Goal: Find specific page/section

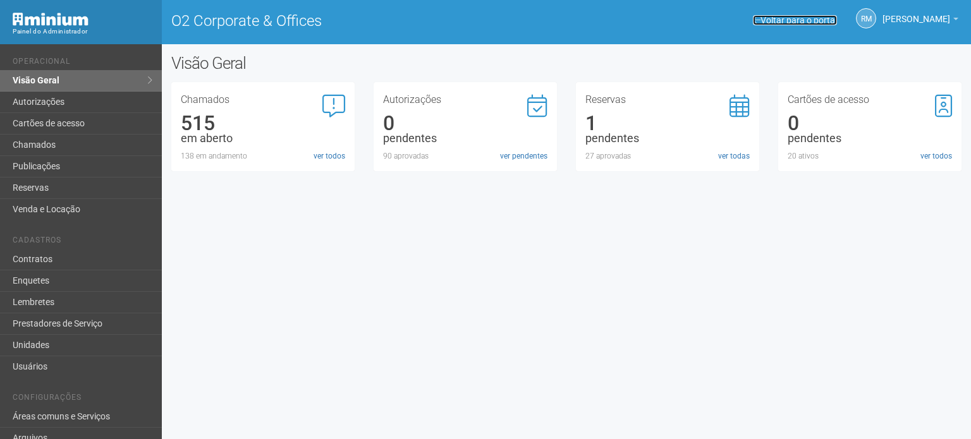
click at [768, 19] on link "Voltar para o portal" at bounding box center [795, 20] width 84 height 10
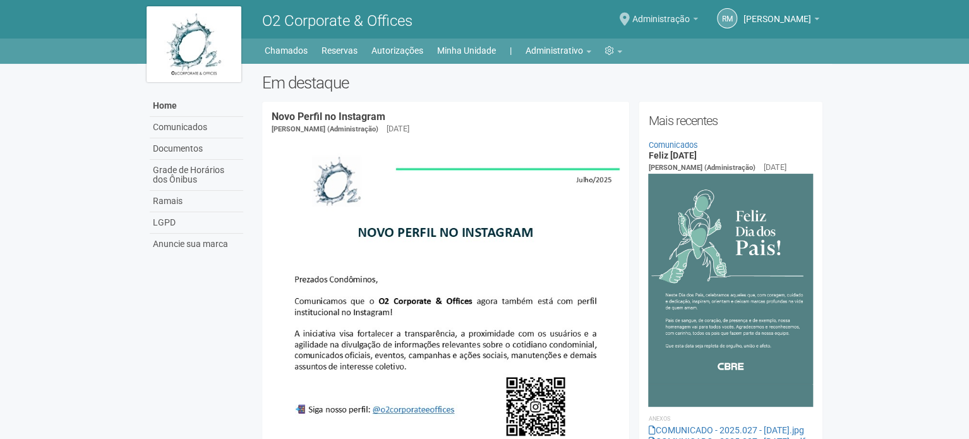
click at [660, 20] on span "Administração" at bounding box center [662, 13] width 58 height 22
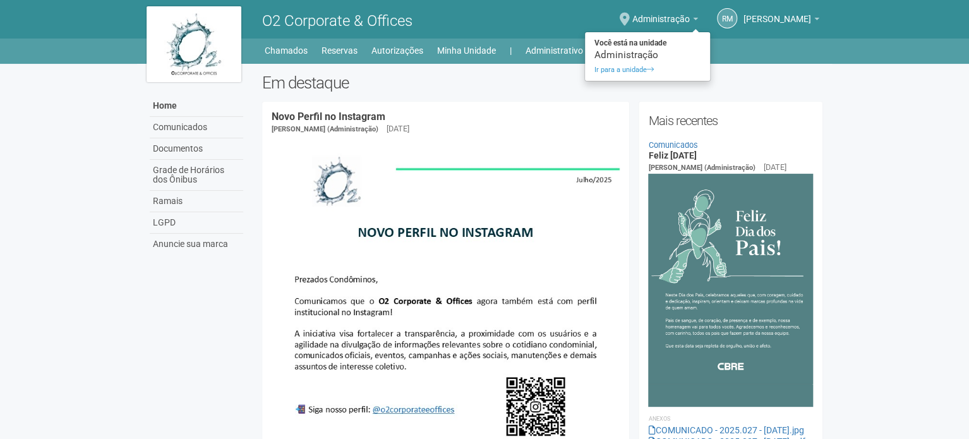
click at [554, 27] on div "RM Rogério Machado Rogério Machado o2@cbre.com Meu perfil Alterar senha Sair Ad…" at bounding box center [687, 19] width 277 height 35
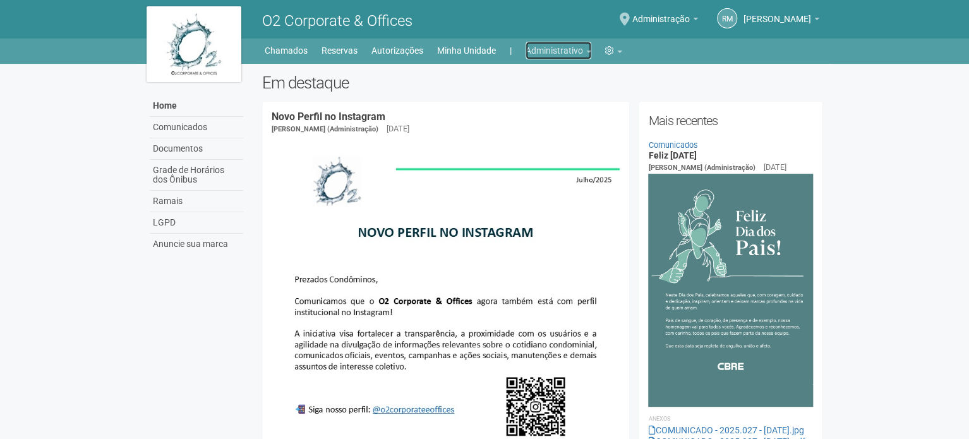
click at [590, 50] on link "Administrativo" at bounding box center [559, 51] width 66 height 18
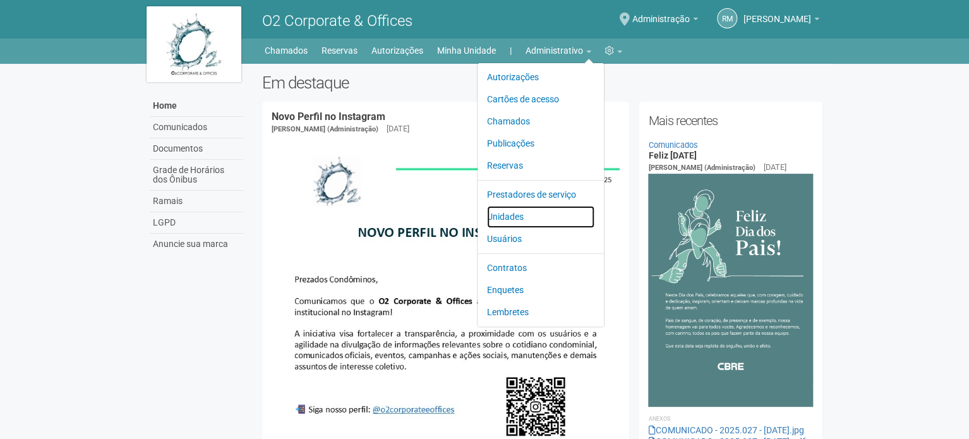
click at [514, 217] on link "Unidades" at bounding box center [540, 217] width 107 height 22
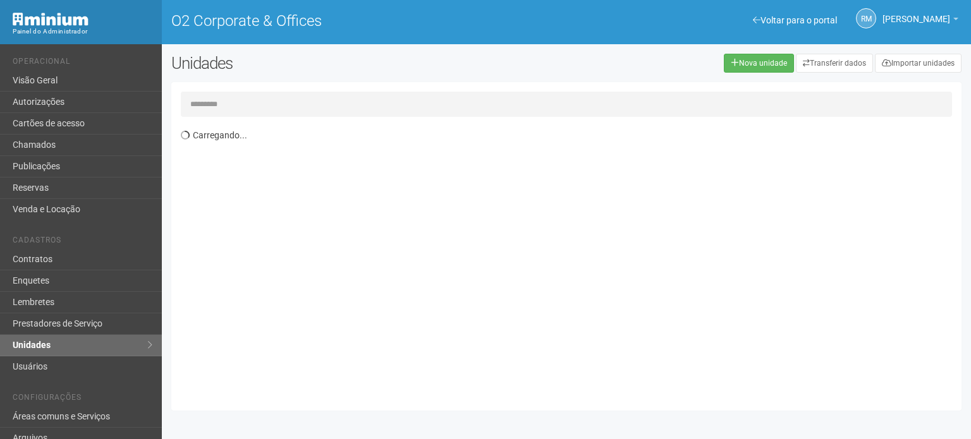
click at [239, 100] on input "text" at bounding box center [566, 104] width 771 height 25
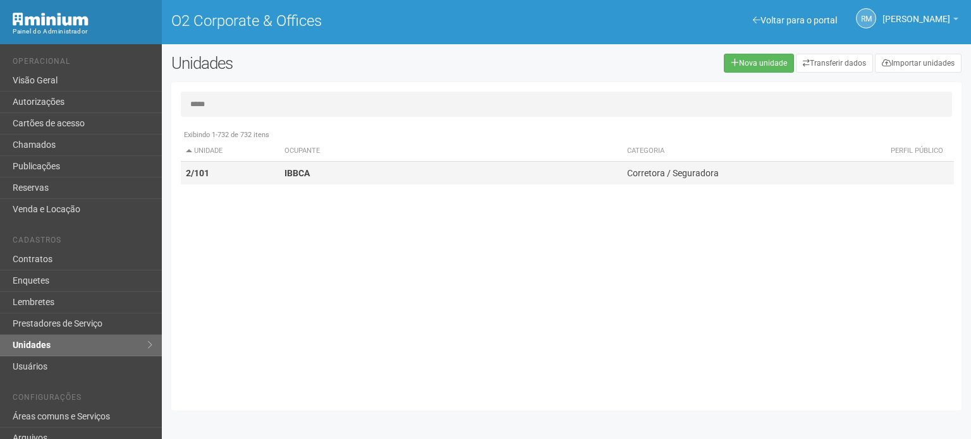
type input "*****"
click at [272, 171] on td "2/101" at bounding box center [230, 173] width 99 height 23
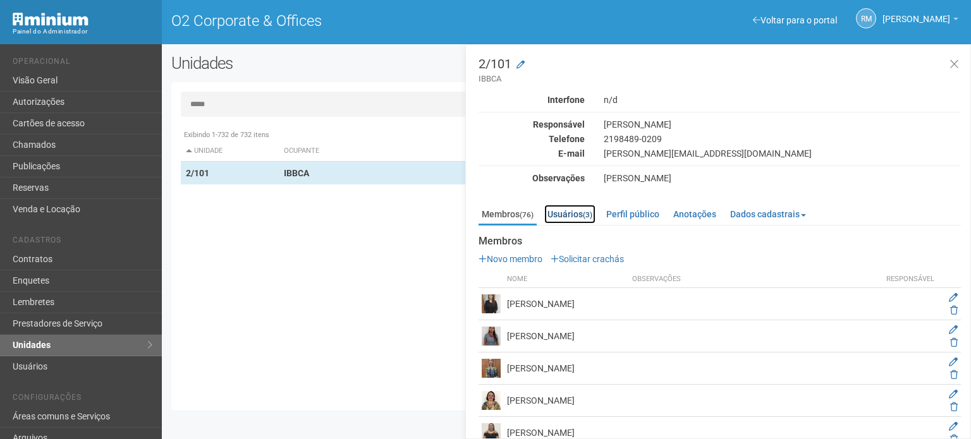
click at [589, 218] on small "(3)" at bounding box center [587, 214] width 9 height 9
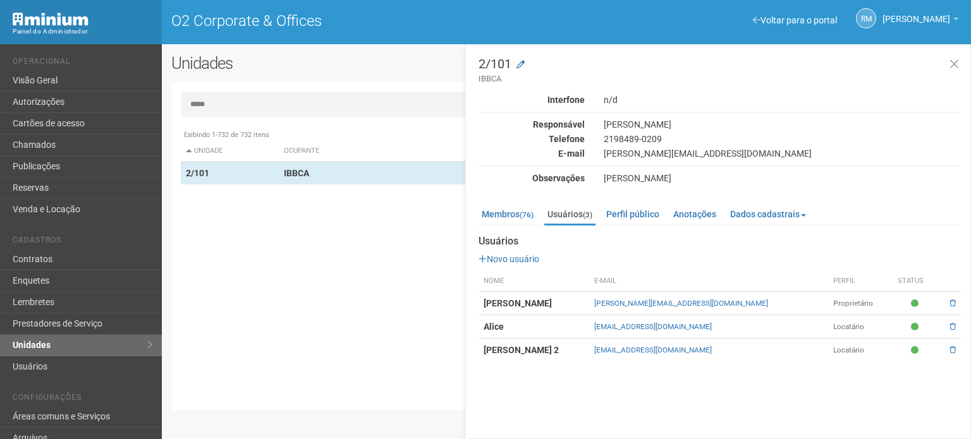
click at [589, 330] on td "Alice" at bounding box center [533, 326] width 111 height 23
